Goal: Task Accomplishment & Management: Use online tool/utility

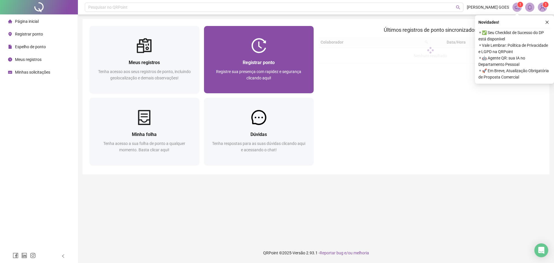
click at [255, 67] on div "Registrar ponto Registre sua presença com rapidez e segurança clicando aqui!" at bounding box center [259, 73] width 96 height 29
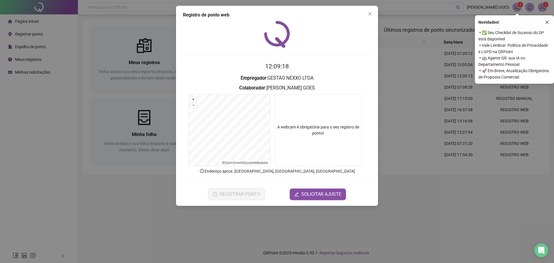
click at [302, 178] on form "12:09:18 Empregador : GESTAO NEXXO LTDA Colaborador : [PERSON_NAME] GOES + – ⇧ …" at bounding box center [277, 131] width 188 height 138
click at [367, 12] on icon "close" at bounding box center [369, 14] width 5 height 5
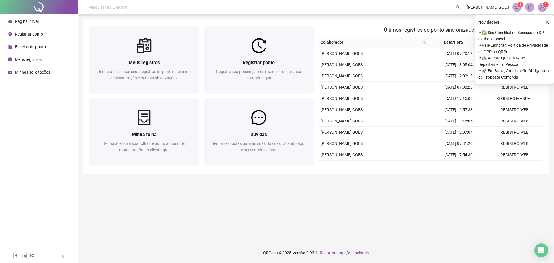
click at [330, 213] on main "Meus registros Tenha acesso aos seus registros de ponto, incluindo geolocalizaç…" at bounding box center [315, 128] width 466 height 219
